Goal: Task Accomplishment & Management: Manage account settings

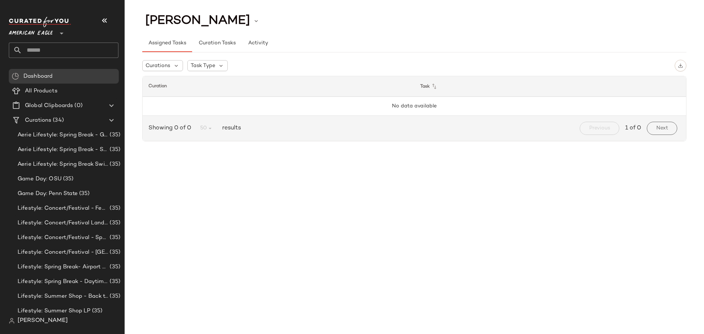
click at [46, 319] on span "[PERSON_NAME]" at bounding box center [43, 320] width 50 height 9
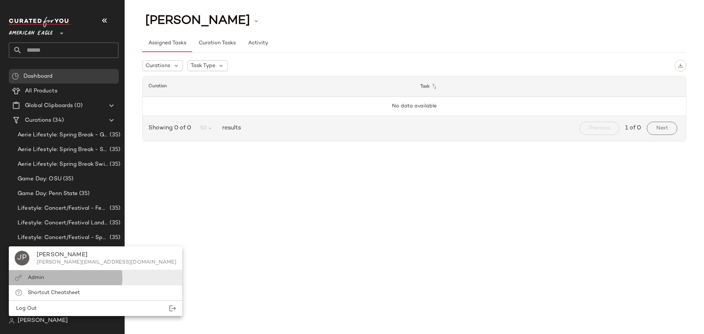
click at [23, 279] on div "Admin" at bounding box center [95, 277] width 173 height 15
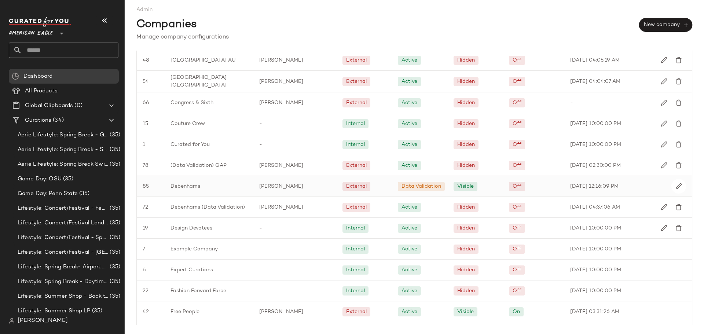
scroll to position [367, 0]
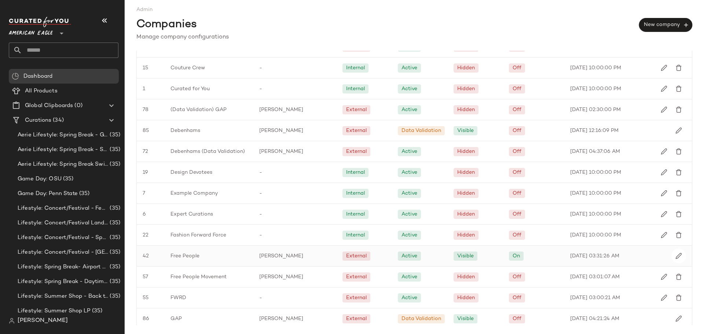
click at [166, 256] on div "Free People" at bounding box center [209, 256] width 89 height 21
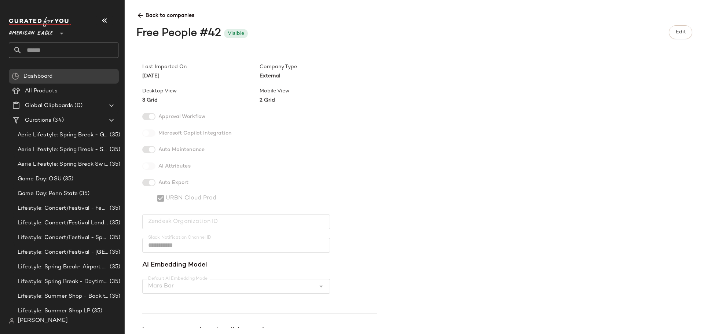
scroll to position [258, 0]
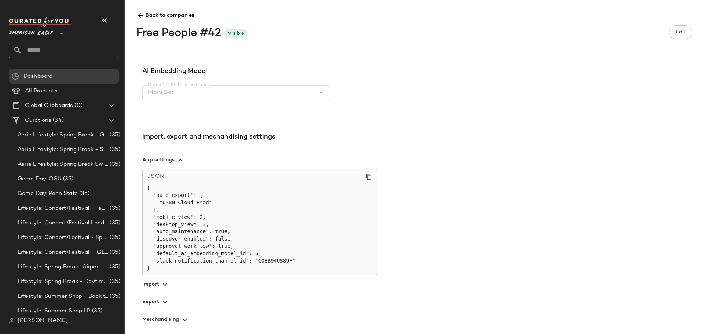
click at [159, 285] on span "button" at bounding box center [259, 284] width 235 height 18
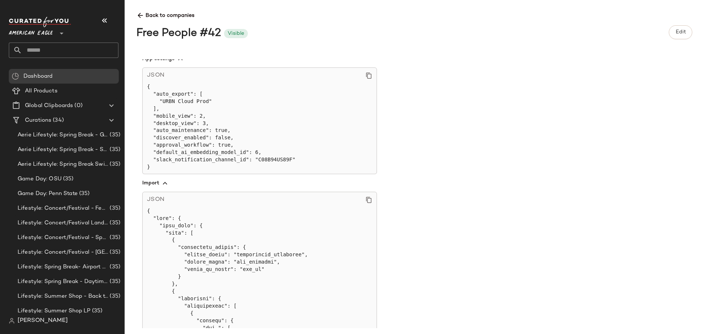
scroll to position [344, 0]
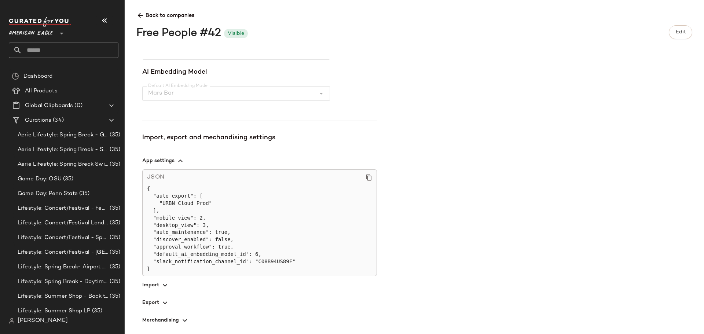
scroll to position [258, 0]
click at [162, 282] on icon "button" at bounding box center [165, 284] width 9 height 9
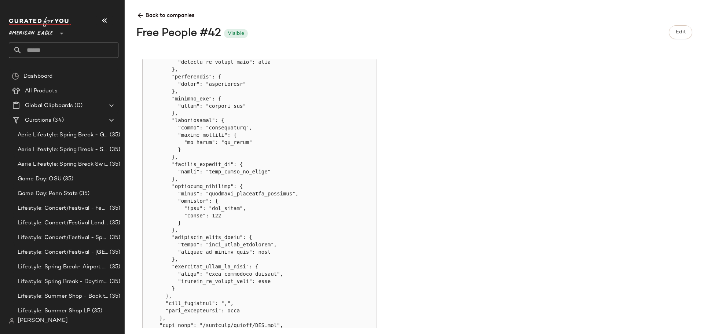
scroll to position [2389, 0]
